Goal: Information Seeking & Learning: Learn about a topic

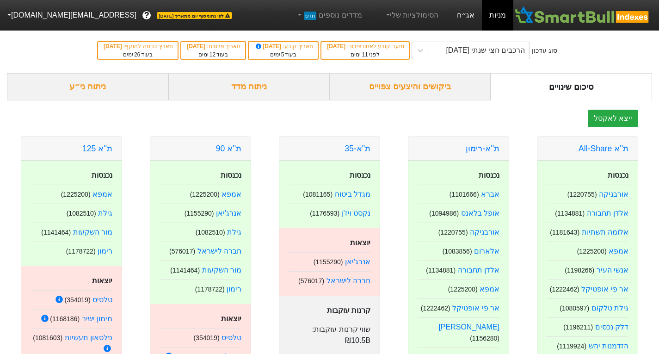
click at [462, 12] on link "אג״ח" at bounding box center [465, 15] width 32 height 31
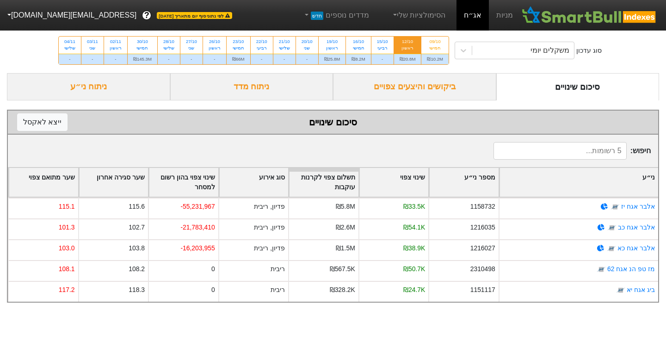
click at [94, 88] on div "ניתוח ני״ע" at bounding box center [88, 86] width 163 height 27
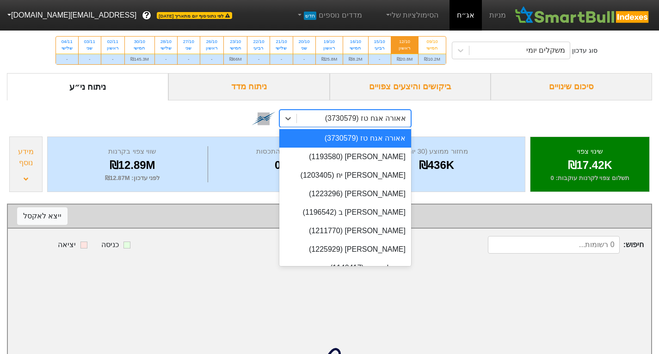
click at [361, 118] on div "אאורה אגח טז (3730579)" at bounding box center [365, 118] width 81 height 11
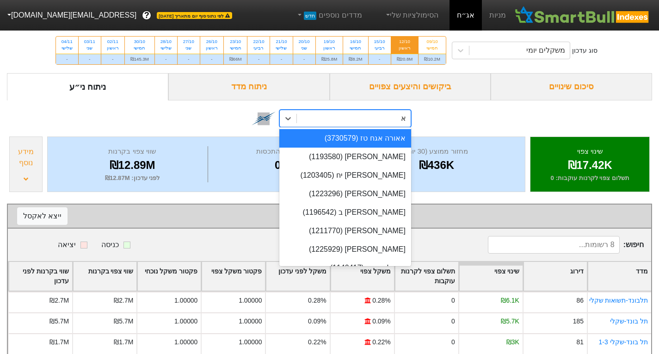
type input "[PERSON_NAME]"
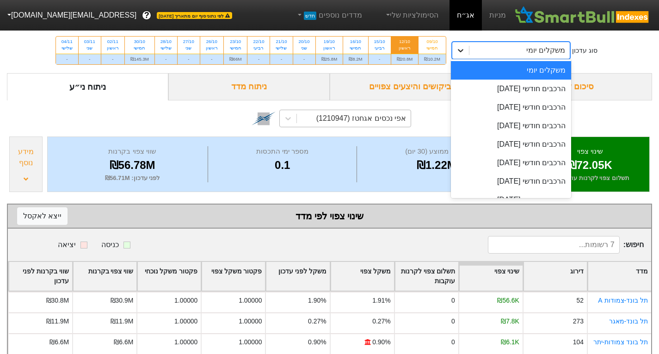
click at [462, 49] on icon at bounding box center [461, 50] width 6 height 3
click at [485, 90] on div "הרכבים חודשי [DATE]" at bounding box center [511, 89] width 121 height 18
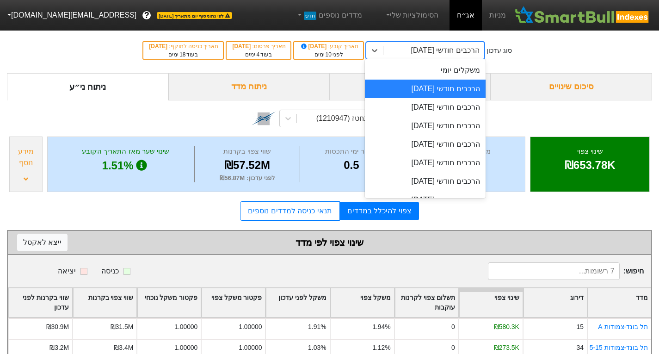
click at [463, 52] on div "הרכבים חודשי [DATE]" at bounding box center [445, 50] width 68 height 11
click at [476, 113] on div "הרכבים חודשי [DATE]" at bounding box center [425, 107] width 121 height 18
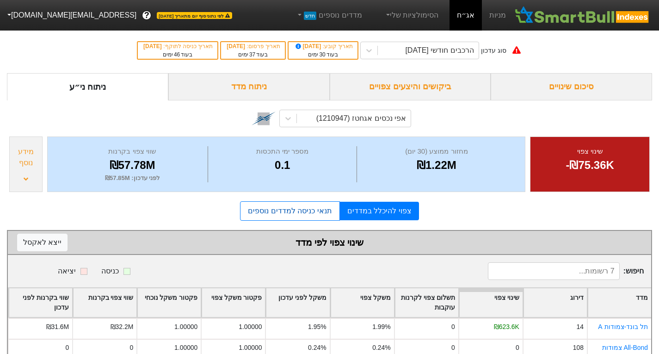
click at [303, 217] on link "תנאי כניסה למדדים נוספים" at bounding box center [289, 210] width 99 height 19
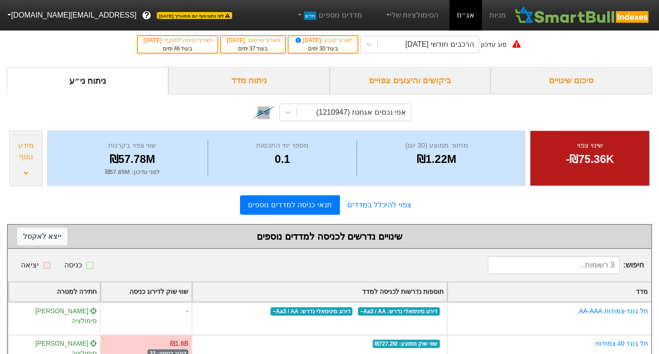
scroll to position [1, 0]
